Goal: Find specific page/section: Find specific page/section

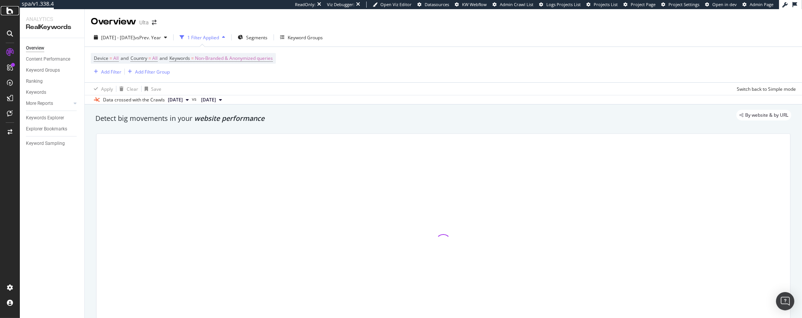
click at [10, 13] on icon at bounding box center [9, 10] width 7 height 9
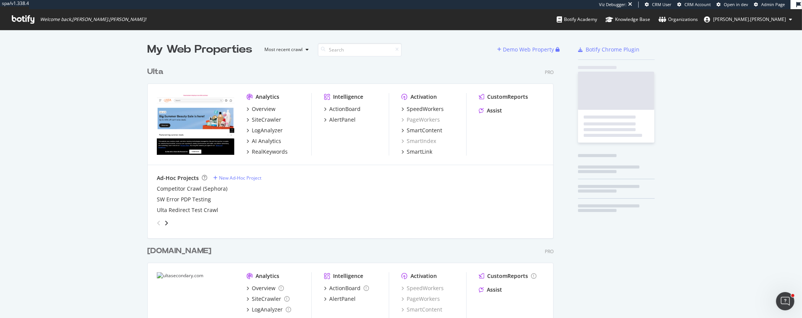
scroll to position [313, 412]
